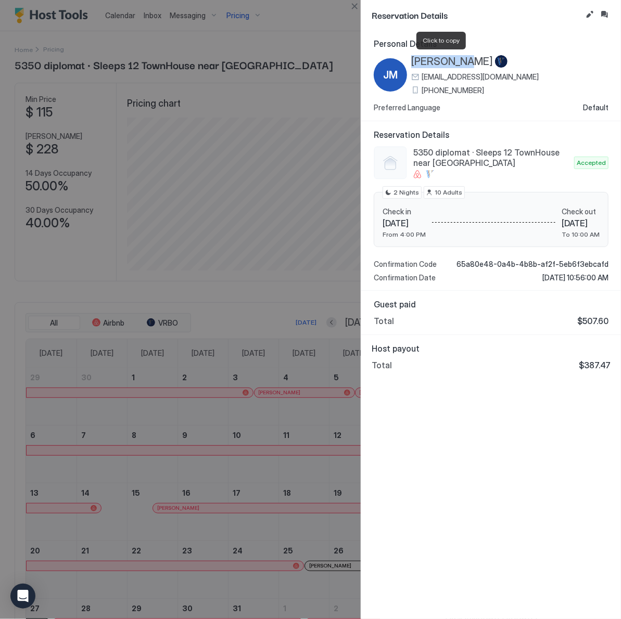
scroll to position [152, 460]
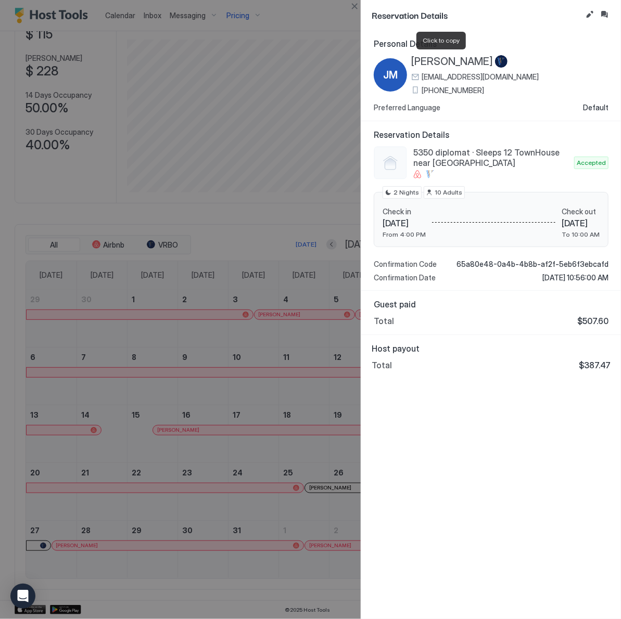
click at [225, 68] on div at bounding box center [310, 309] width 621 height 619
click at [354, 7] on button "Close" at bounding box center [354, 6] width 12 height 12
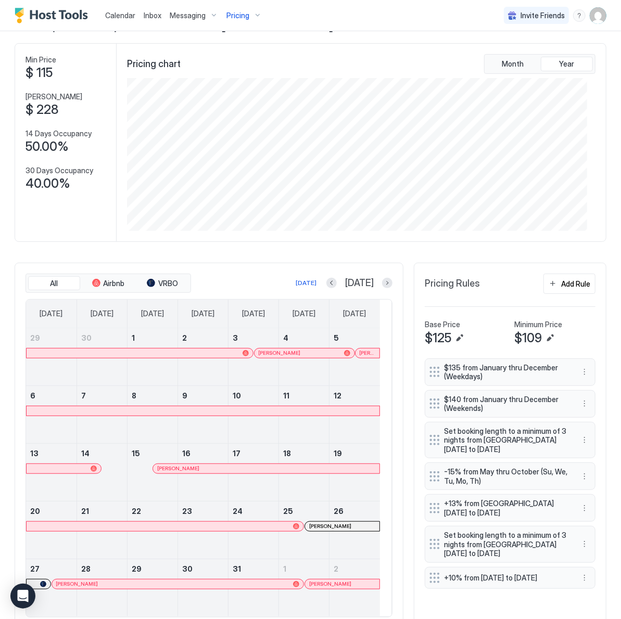
scroll to position [0, 0]
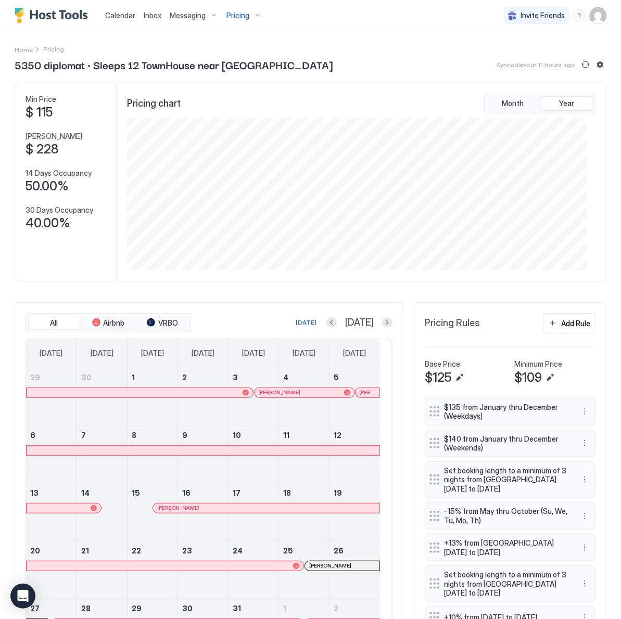
click at [232, 12] on span "Pricing" at bounding box center [237, 15] width 23 height 9
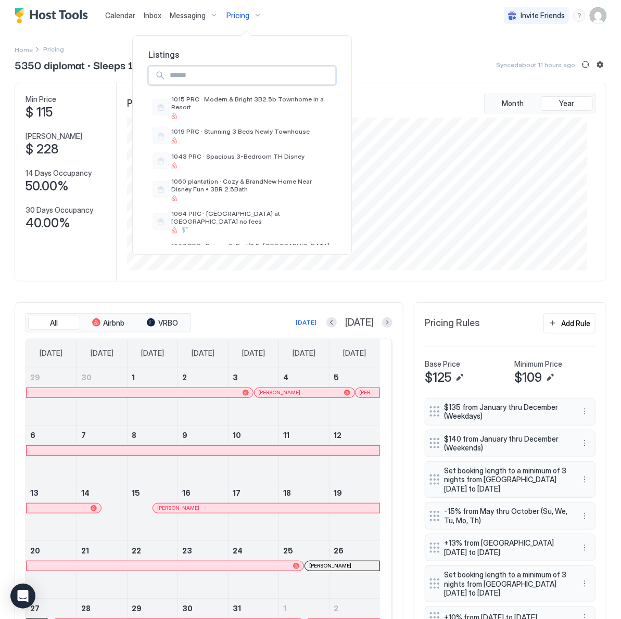
click at [203, 74] on input "Input Field" at bounding box center [250, 76] width 170 height 18
click at [204, 95] on div "1015 PRC · Modern & Bright 3B2.5b Townhome in a Resort" at bounding box center [241, 107] width 187 height 32
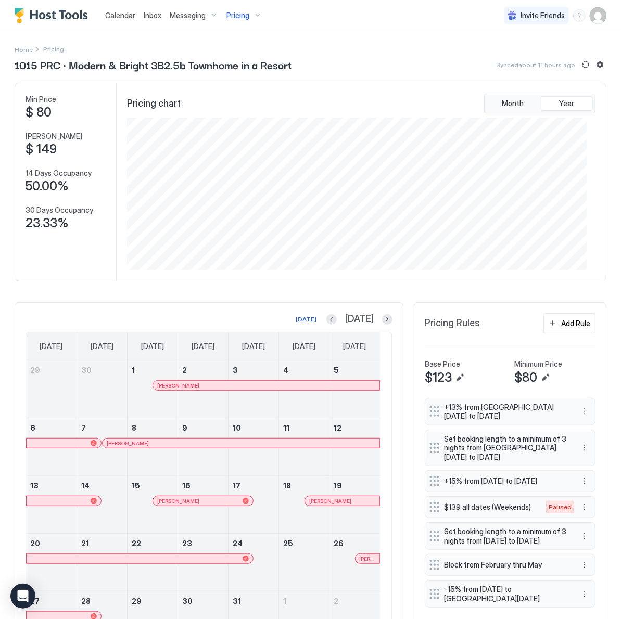
scroll to position [73, 0]
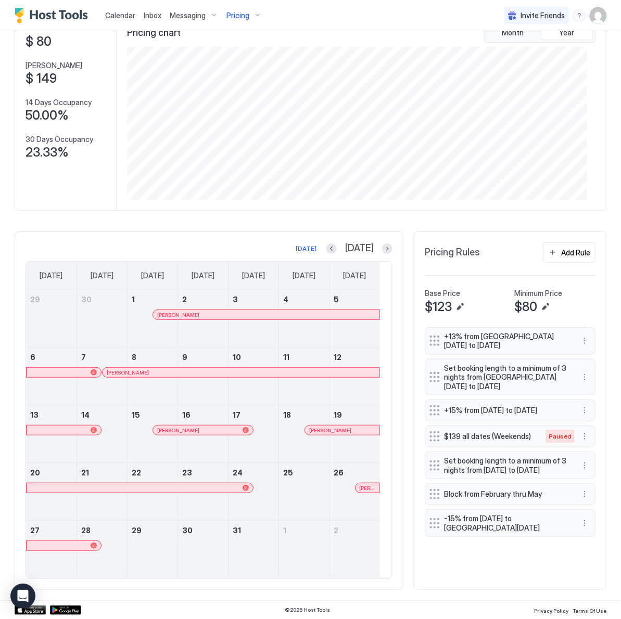
click at [238, 19] on span "Pricing" at bounding box center [237, 15] width 23 height 9
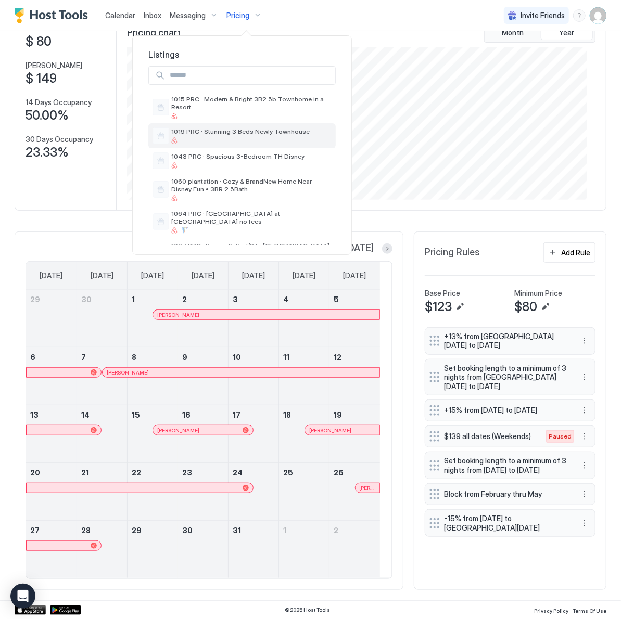
click at [193, 138] on div at bounding box center [240, 140] width 138 height 6
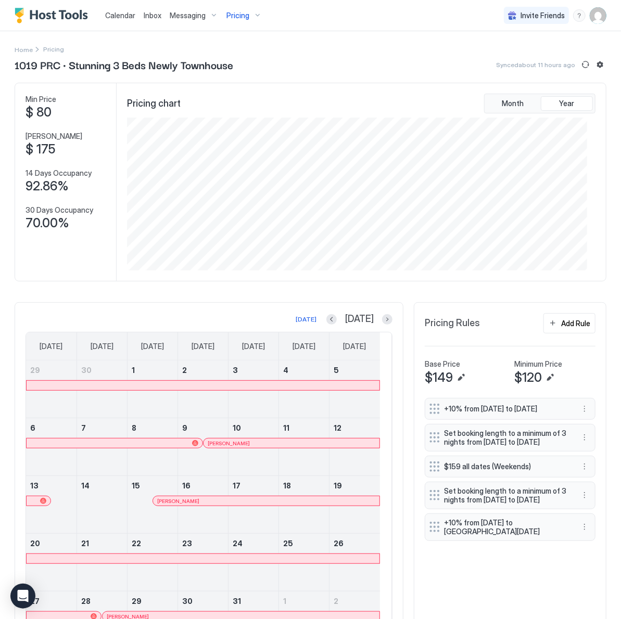
click at [240, 13] on span "Pricing" at bounding box center [237, 15] width 23 height 9
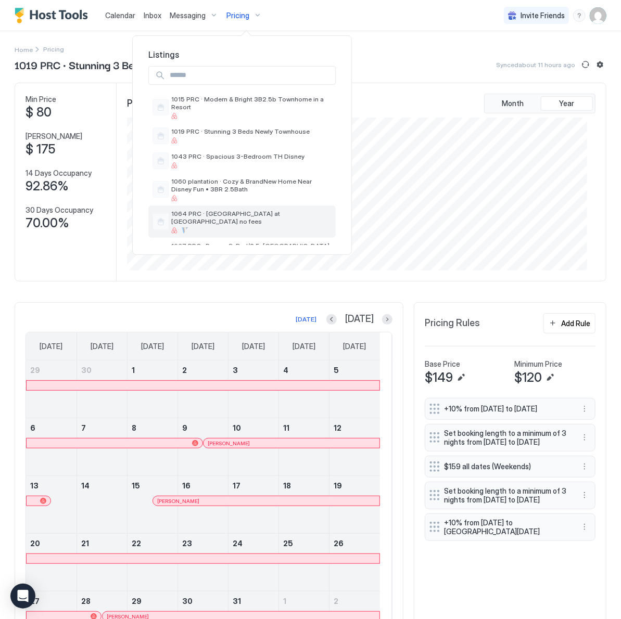
click at [204, 223] on span "1064 PRC · [GEOGRAPHIC_DATA] at [GEOGRAPHIC_DATA] no fees" at bounding box center [251, 218] width 160 height 16
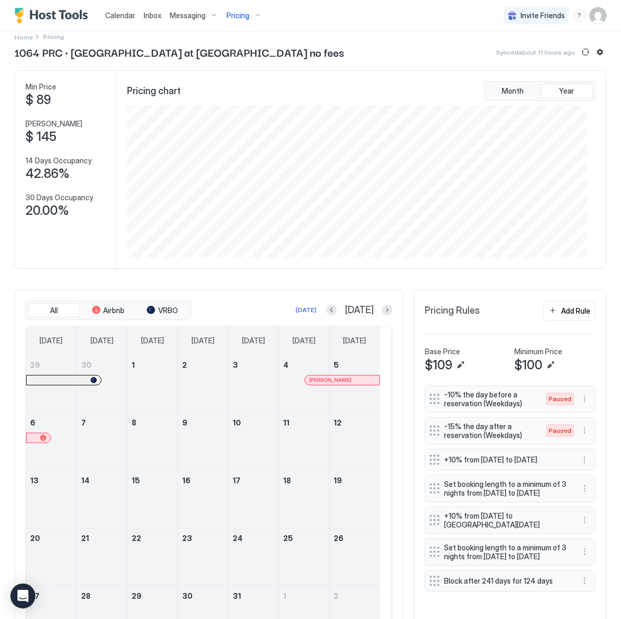
scroll to position [11, 0]
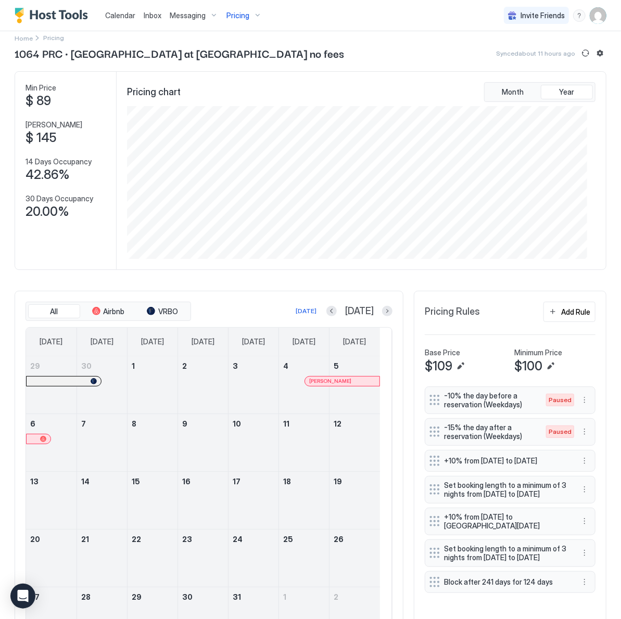
click at [245, 12] on span "Pricing" at bounding box center [237, 15] width 23 height 9
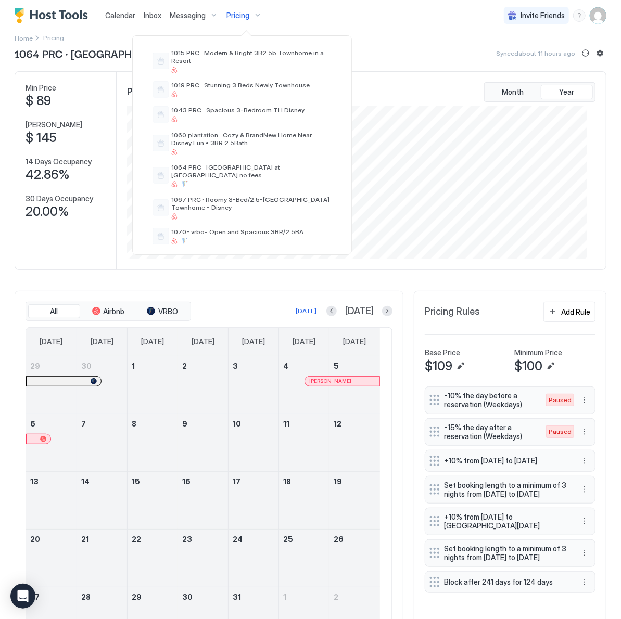
scroll to position [55, 0]
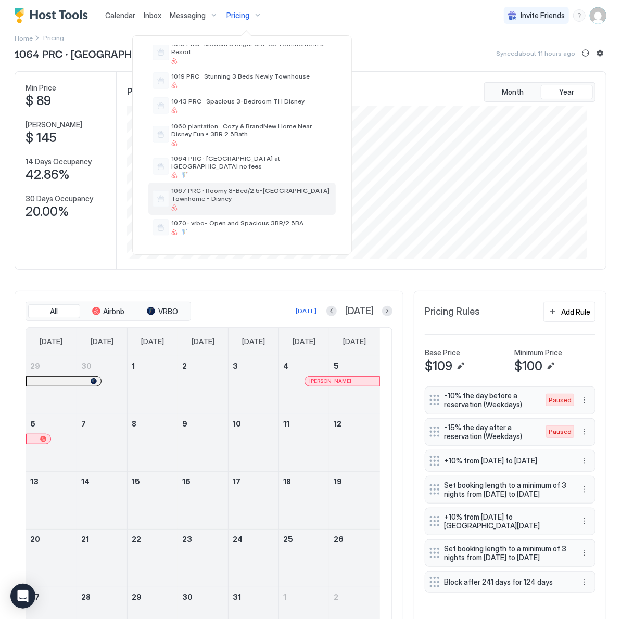
click at [253, 192] on span "1067 PRC · Roomy 3-Bed/2.5-[GEOGRAPHIC_DATA] Townhome - Disney" at bounding box center [251, 195] width 160 height 16
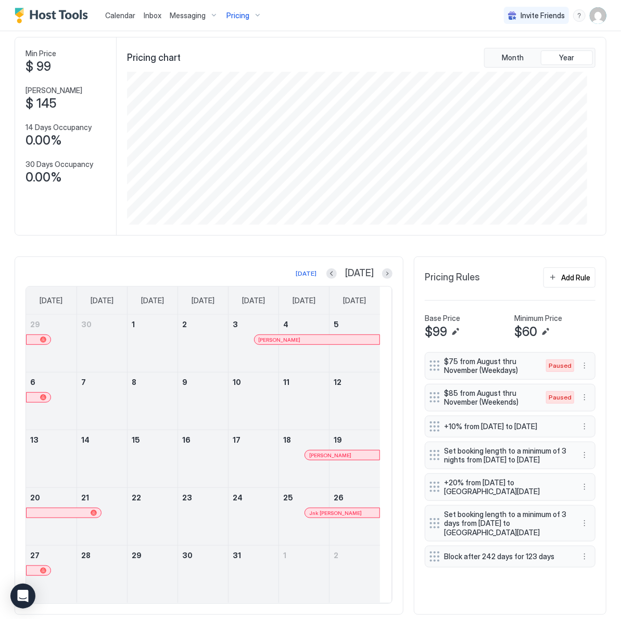
scroll to position [73, 0]
